Goal: Task Accomplishment & Management: Use online tool/utility

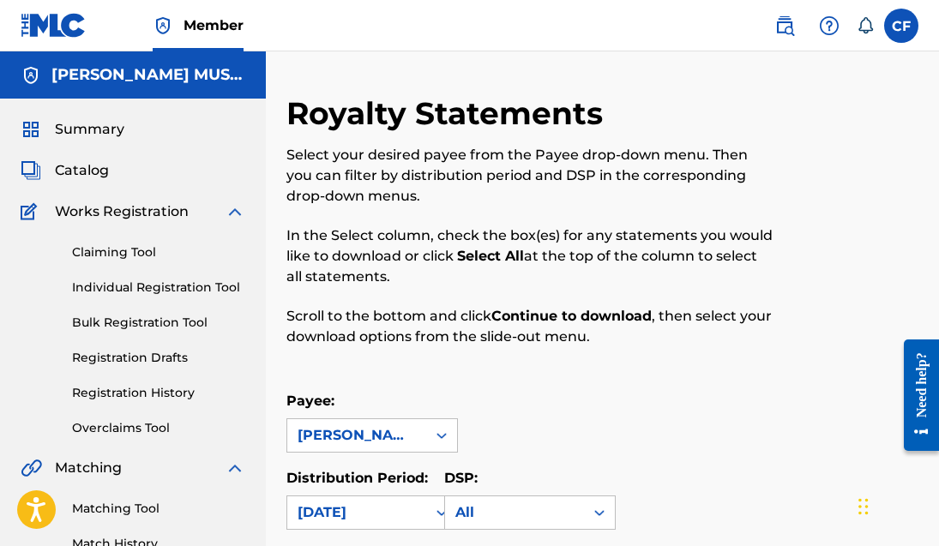
click at [105, 130] on span "Summary" at bounding box center [89, 129] width 69 height 21
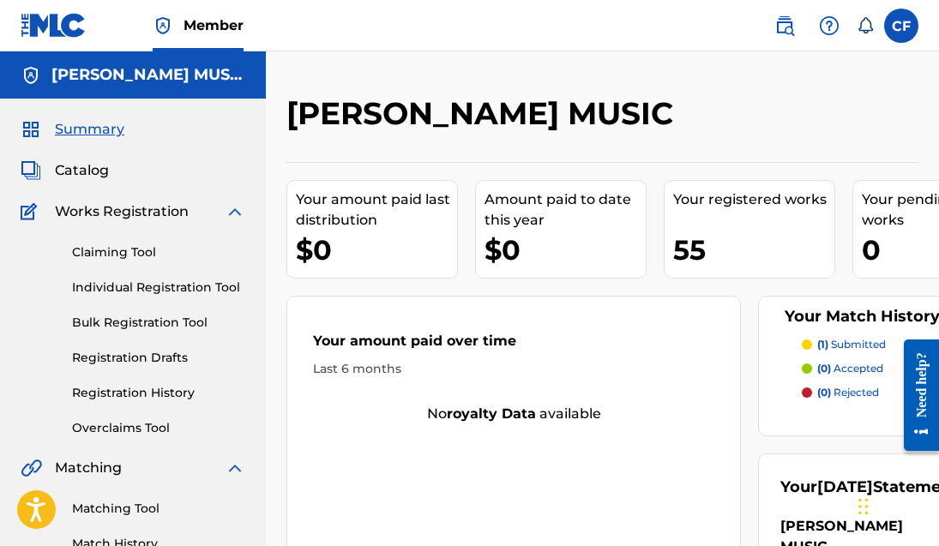
click at [119, 250] on link "Claiming Tool" at bounding box center [158, 253] width 173 height 18
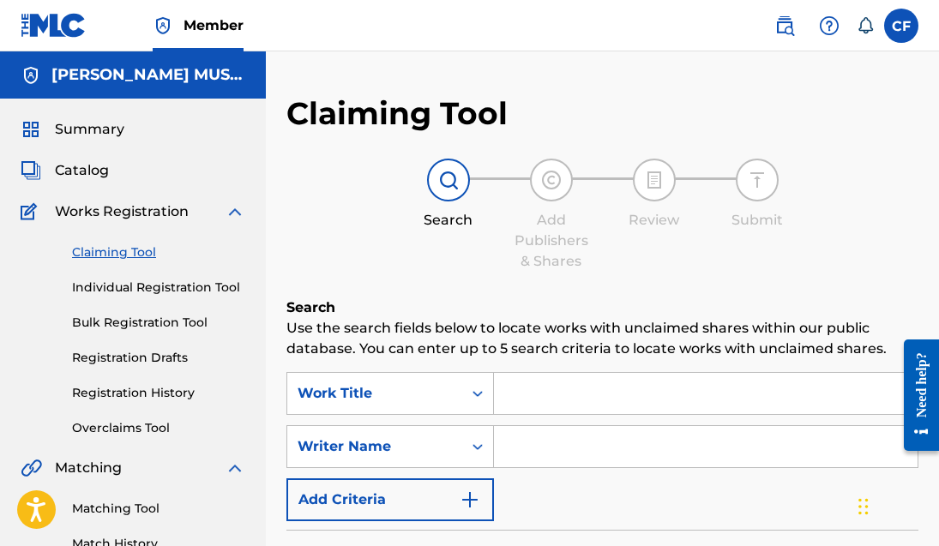
click at [534, 395] on input "Search Form" at bounding box center [706, 393] width 424 height 41
type input "Dirty Halo"
click at [739, 438] on input "Search Form" at bounding box center [706, 446] width 424 height 41
type input "[PERSON_NAME]"
